Goal: Check status: Check status

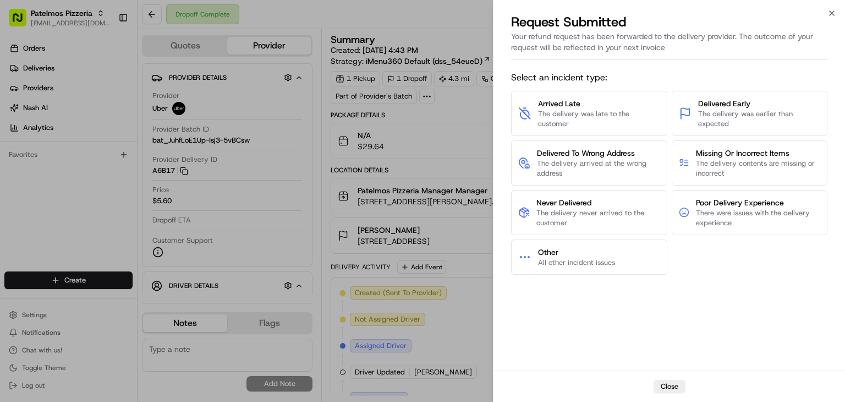
scroll to position [226, 0]
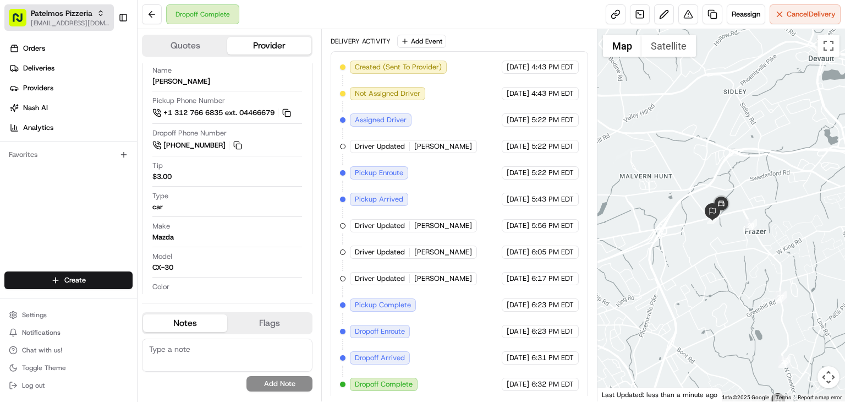
click at [78, 18] on span "Patelmos Pizzeria" at bounding box center [62, 13] width 62 height 11
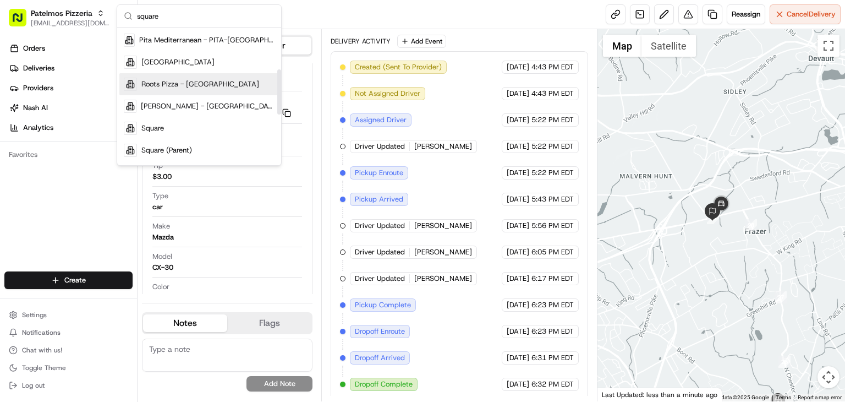
scroll to position [128, 0]
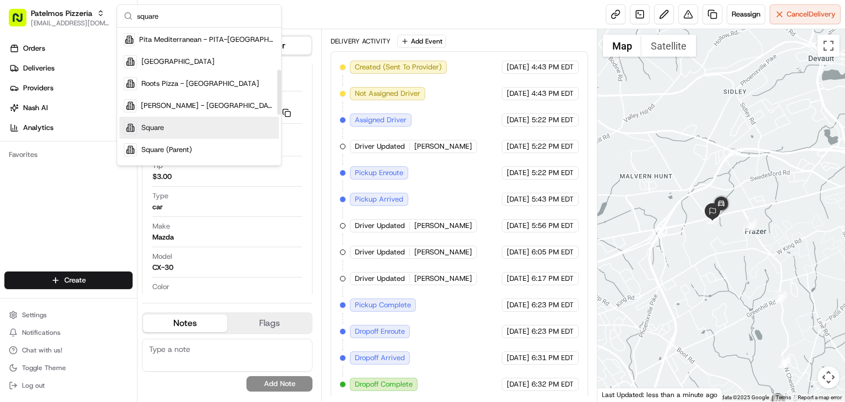
type input "square"
click at [171, 128] on div "Square" at bounding box center [199, 128] width 160 height 22
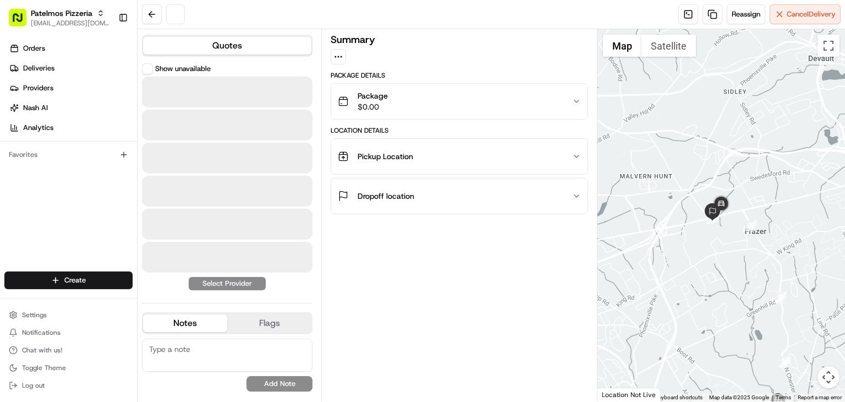
scroll to position [0, 0]
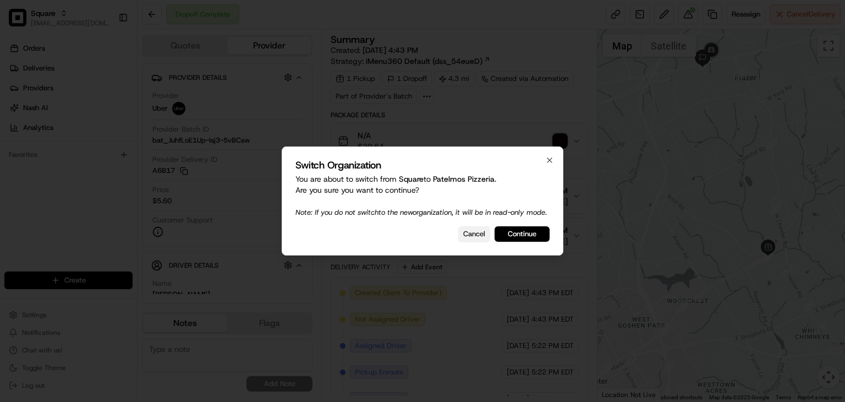
click at [466, 234] on button "Cancel" at bounding box center [474, 233] width 32 height 15
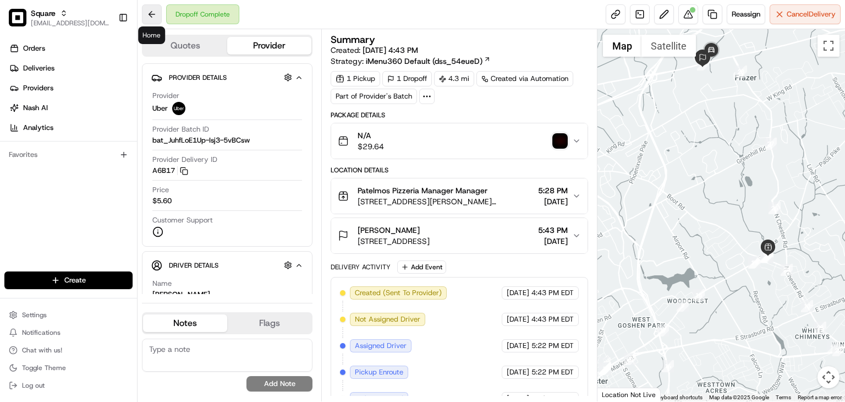
click at [154, 18] on button at bounding box center [152, 14] width 20 height 20
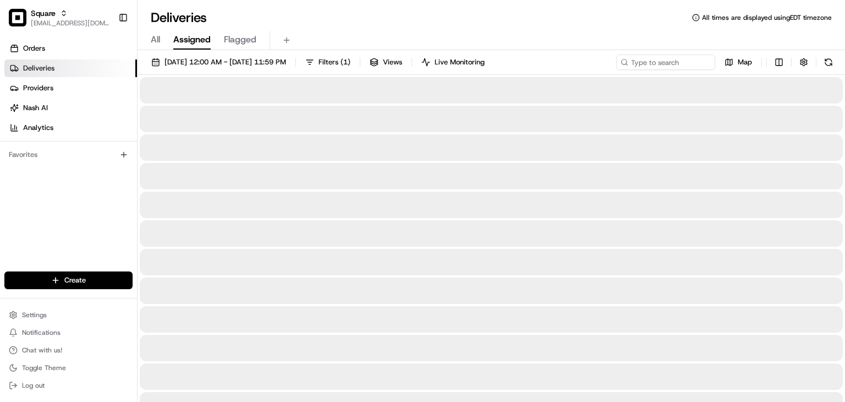
click at [405, 35] on div "All Assigned Flagged" at bounding box center [491, 40] width 707 height 19
